Goal: Transaction & Acquisition: Obtain resource

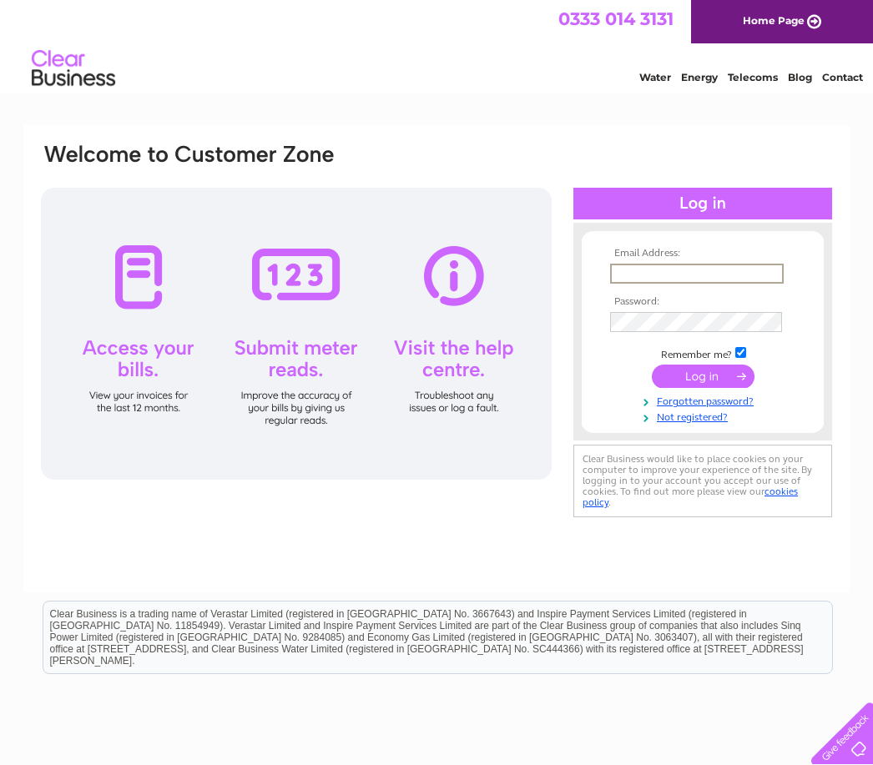
type input "[PERSON_NAME][EMAIL_ADDRESS][DOMAIN_NAME]"
click at [703, 377] on input "submit" at bounding box center [703, 374] width 103 height 23
click at [708, 370] on input "submit" at bounding box center [703, 374] width 103 height 23
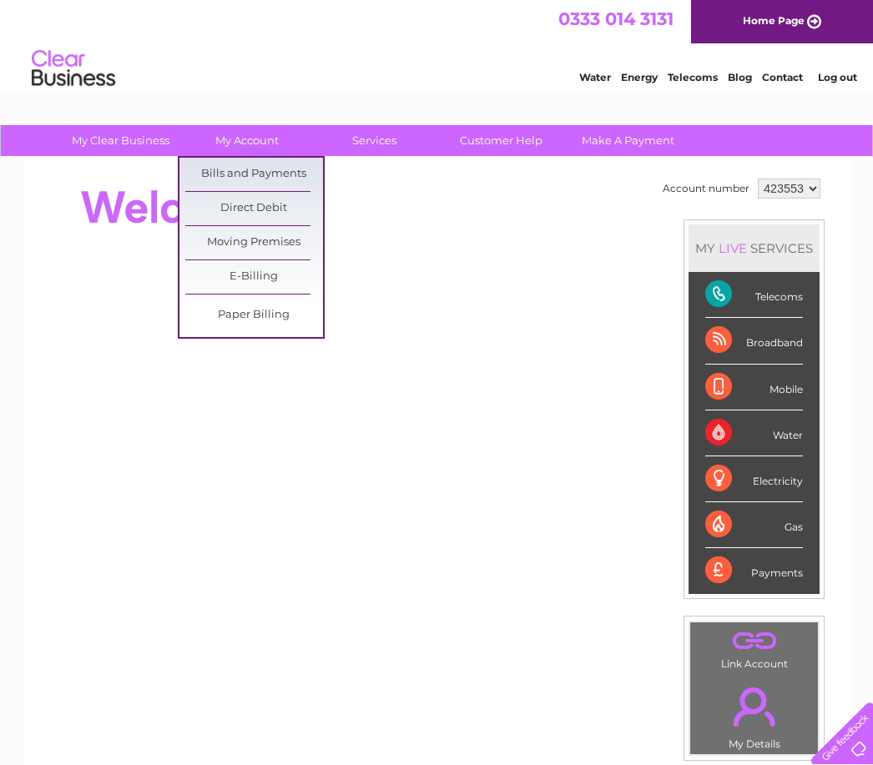
click at [291, 173] on link "Bills and Payments" at bounding box center [254, 174] width 138 height 33
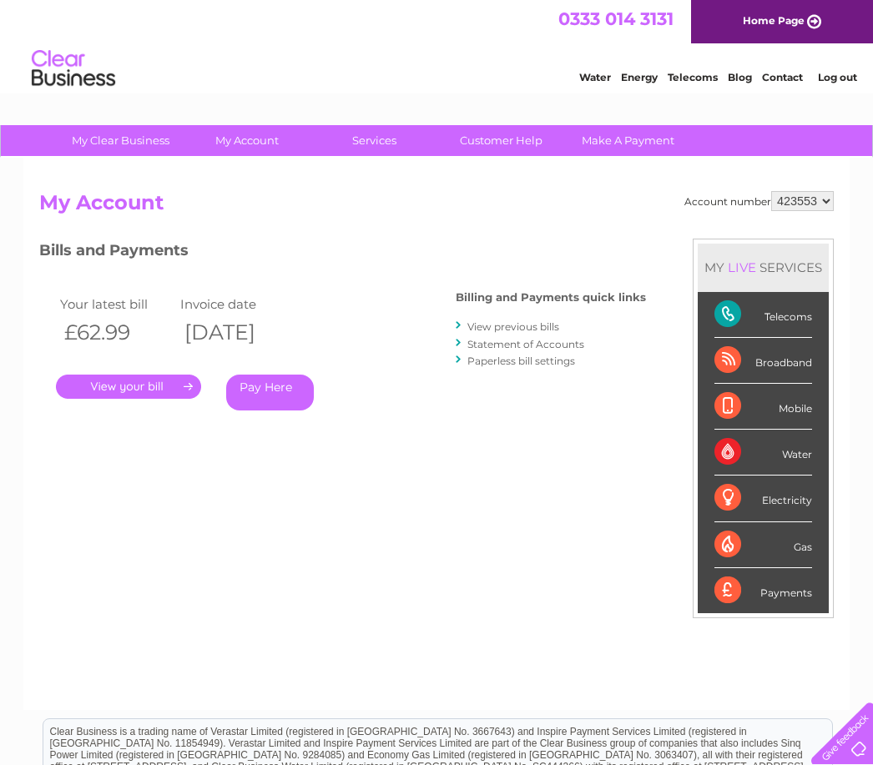
click at [159, 388] on link "." at bounding box center [128, 387] width 145 height 24
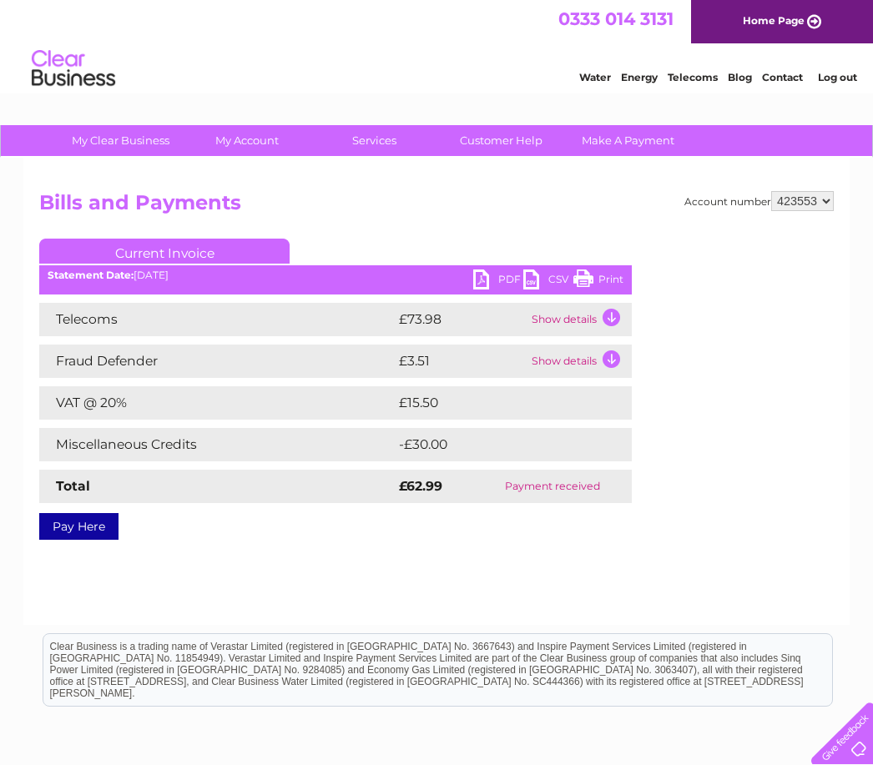
click at [494, 280] on link "PDF" at bounding box center [498, 282] width 50 height 24
